Goal: Navigation & Orientation: Find specific page/section

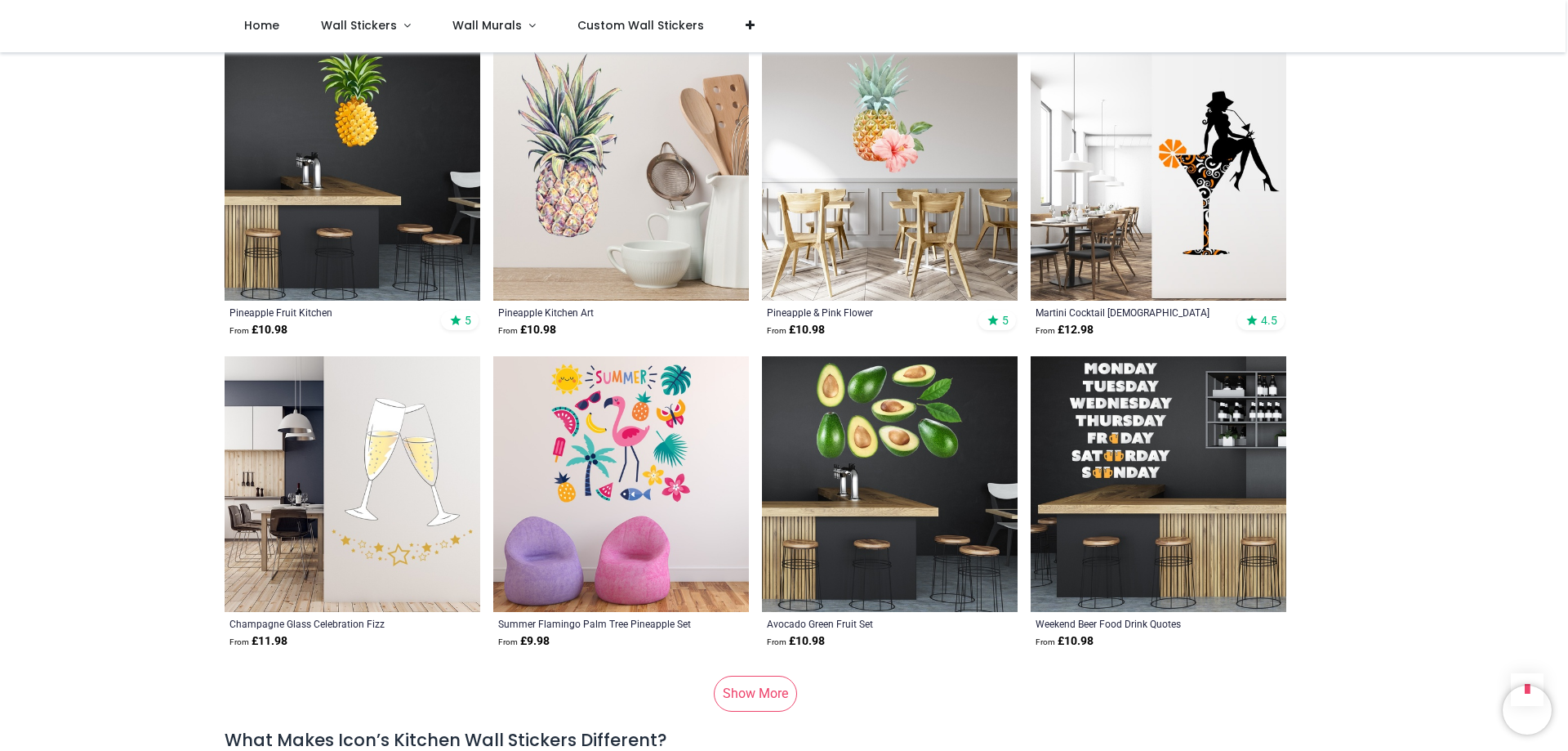
scroll to position [1965, 0]
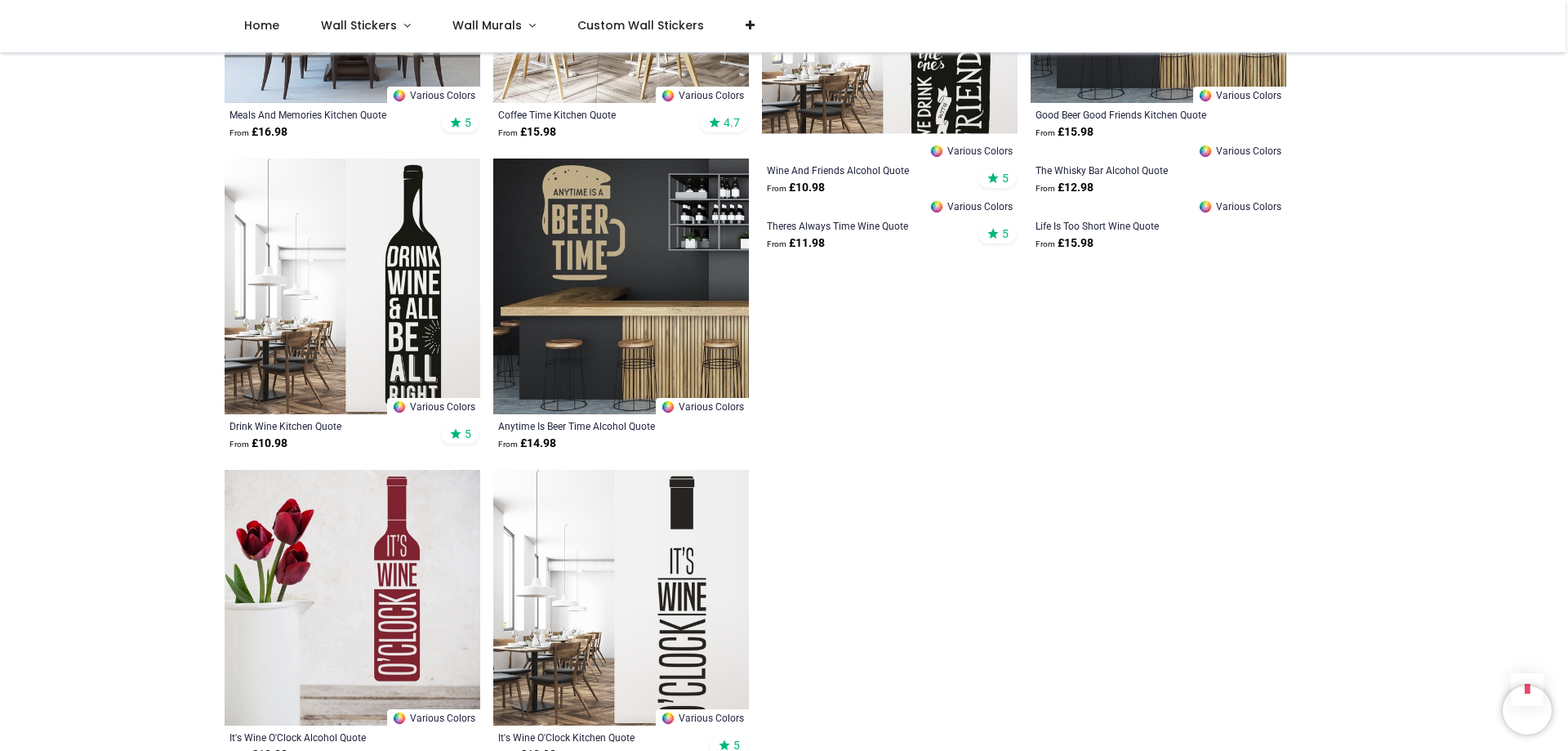
scroll to position [4002, 0]
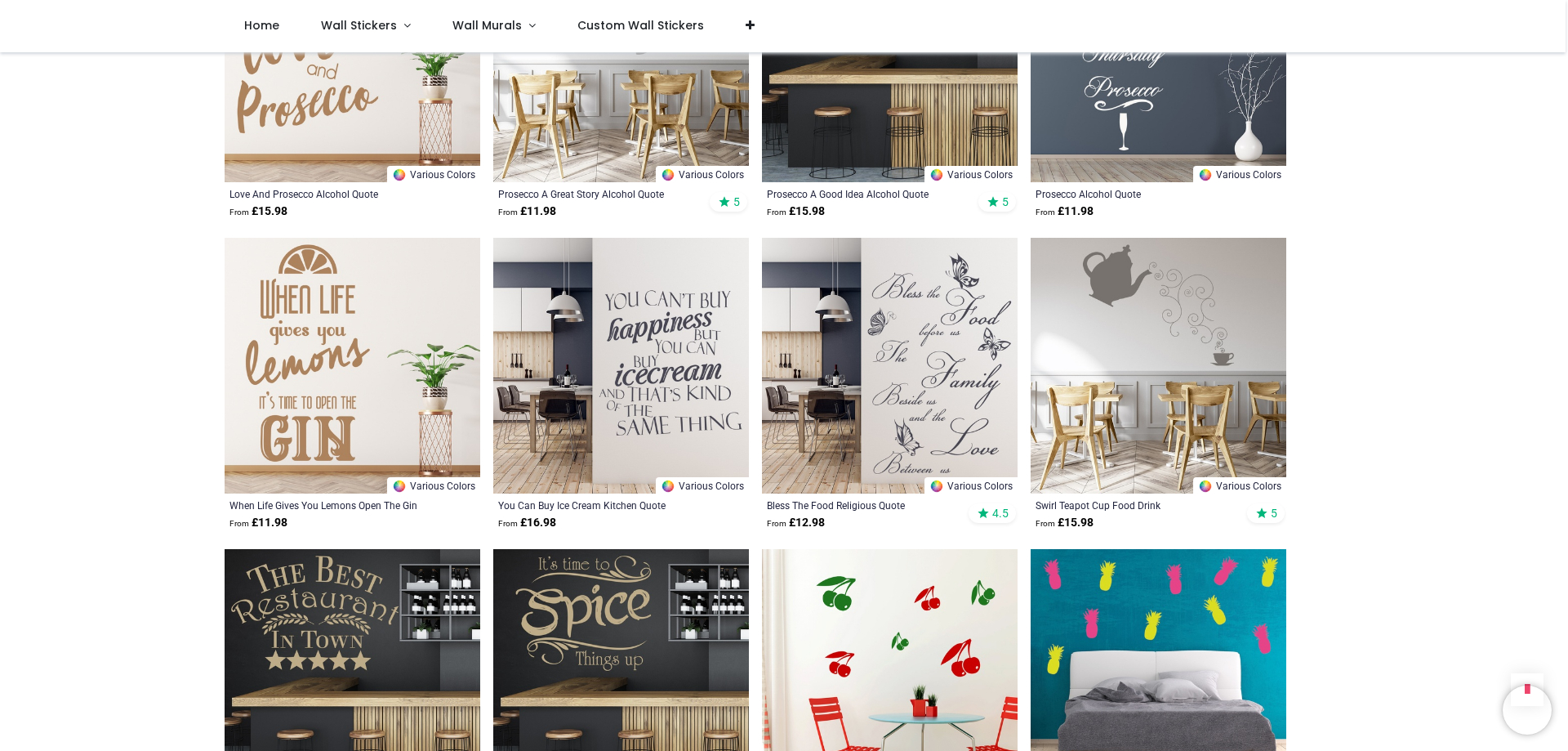
scroll to position [6113, 0]
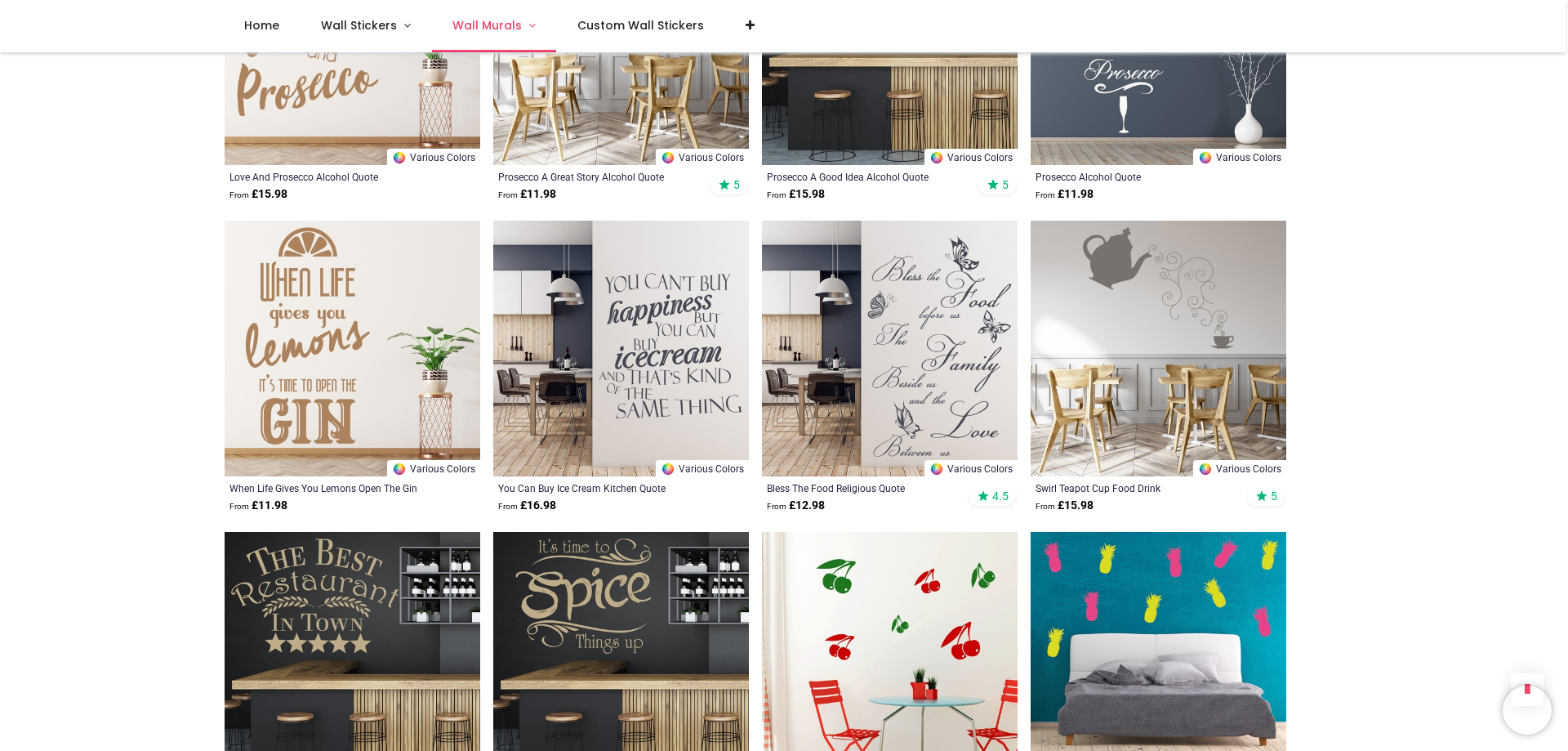
click at [500, 24] on span "Wall Murals" at bounding box center [486, 25] width 69 height 17
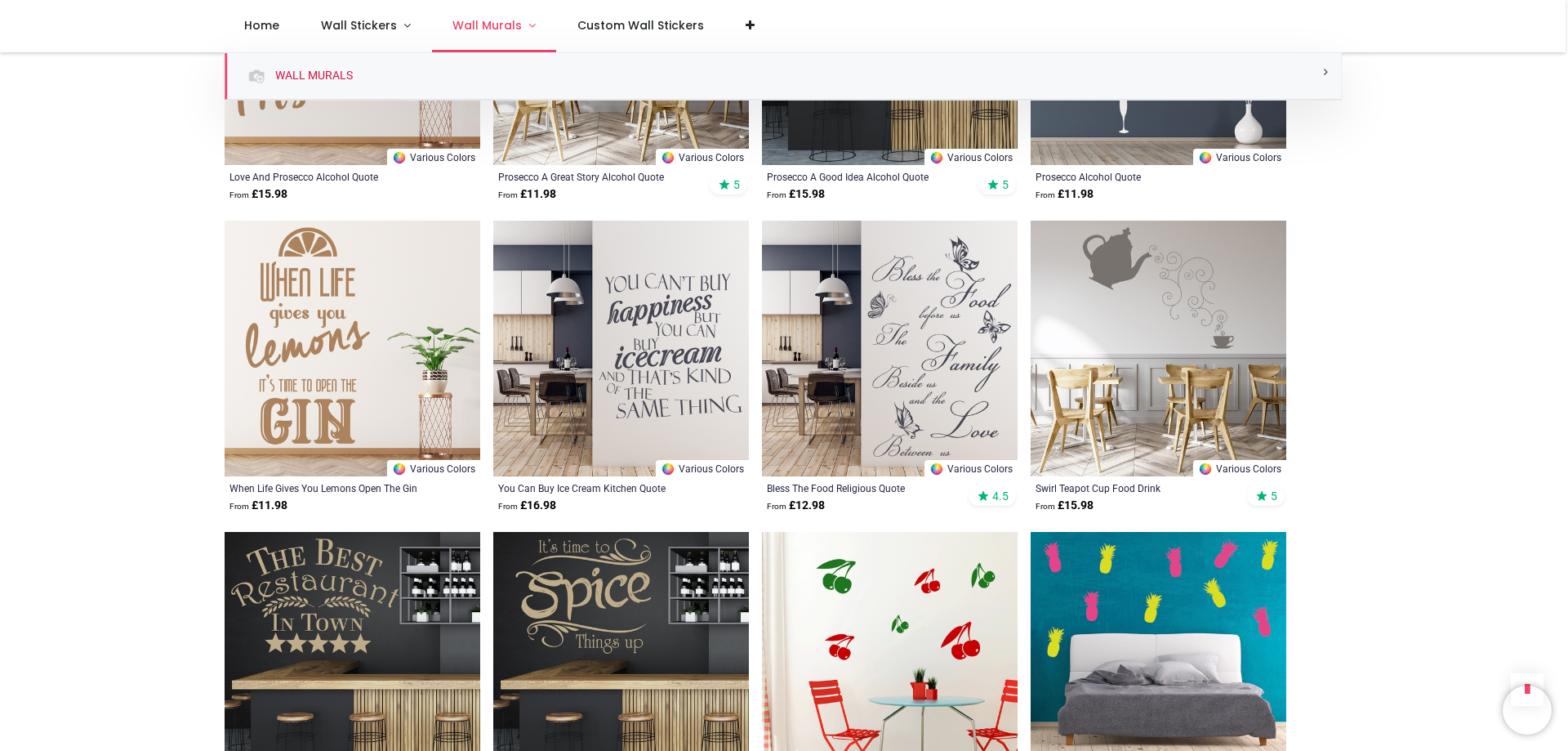
click at [527, 23] on link "Wall Murals" at bounding box center [494, 26] width 125 height 53
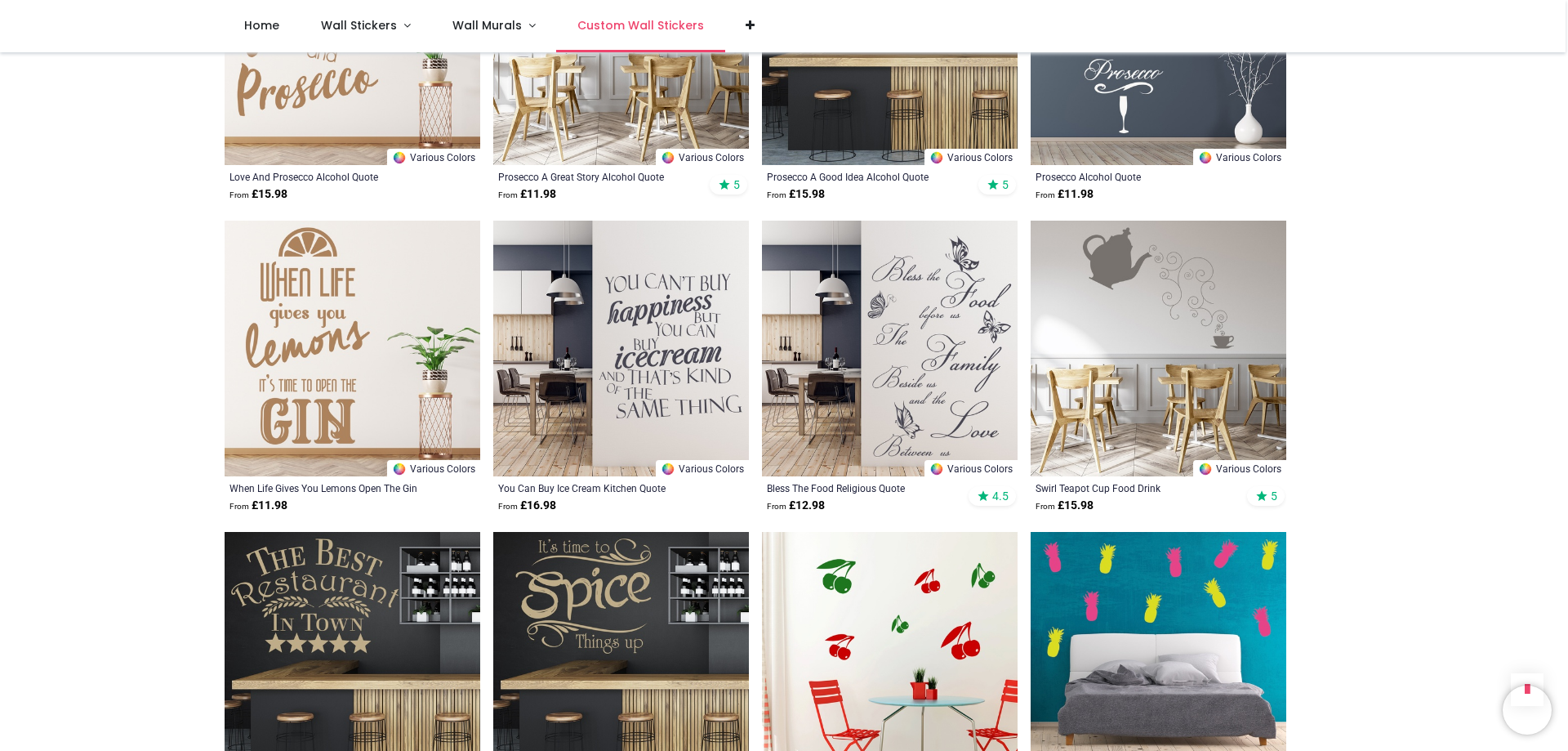
click at [683, 24] on span "Custom Wall Stickers" at bounding box center [640, 25] width 127 height 17
